Goal: Task Accomplishment & Management: Complete application form

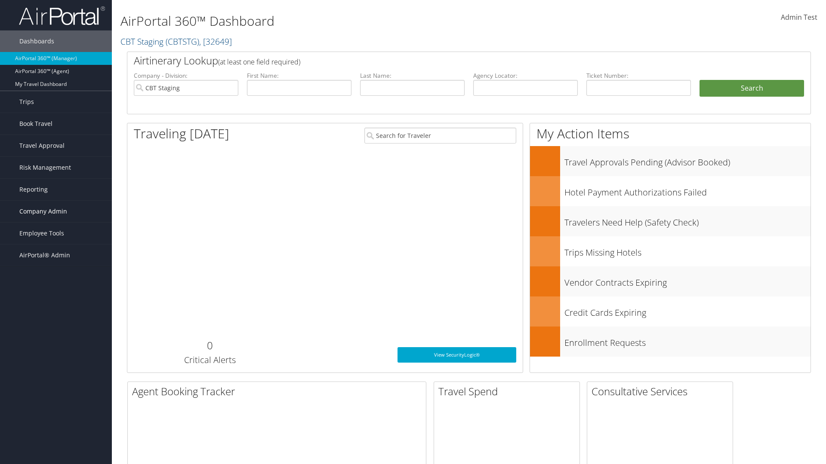
click at [56, 212] on span "Company Admin" at bounding box center [43, 212] width 48 height 22
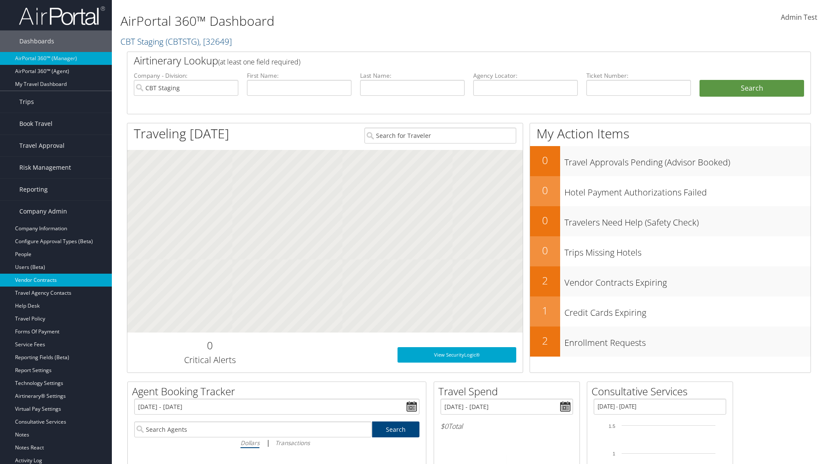
click at [56, 280] on link "Vendor Contracts" at bounding box center [56, 280] width 112 height 13
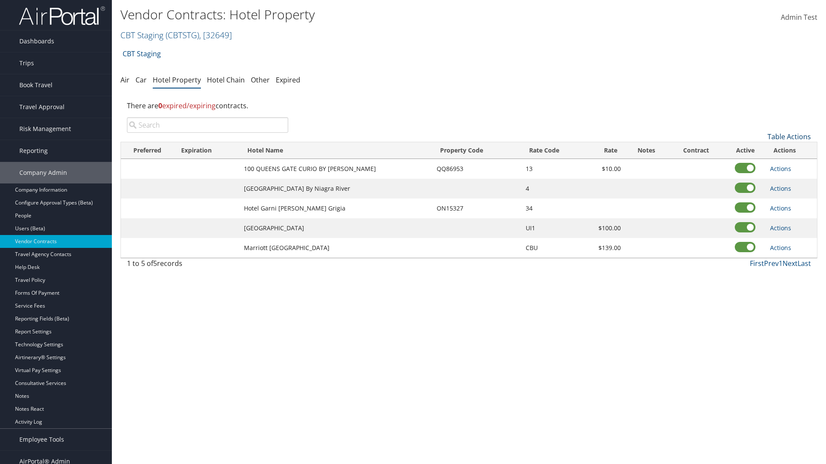
click at [789, 137] on link "Table Actions" at bounding box center [788, 136] width 43 height 9
click at [760, 150] on link "Add New Contract" at bounding box center [760, 150] width 113 height 15
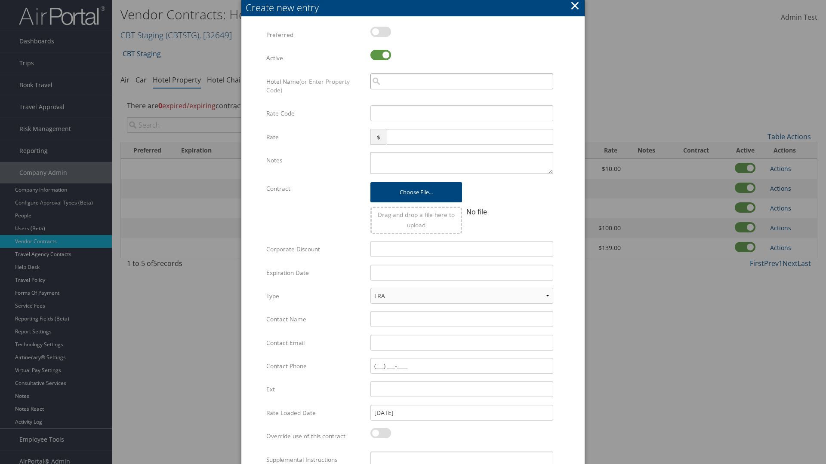
click at [461, 81] on input "search" at bounding box center [461, 82] width 183 height 16
type input "Ca"
